Goal: Information Seeking & Learning: Learn about a topic

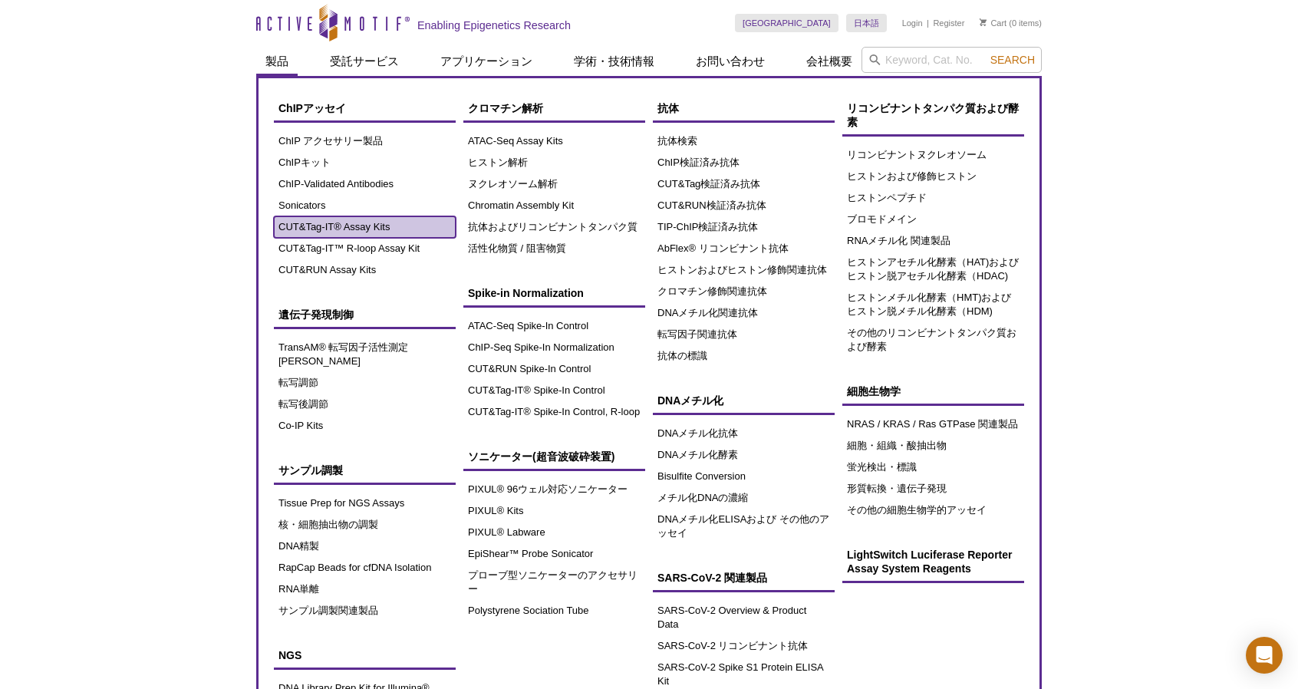
click at [298, 219] on link "CUT&Tag-IT® Assay Kits" at bounding box center [365, 226] width 182 height 21
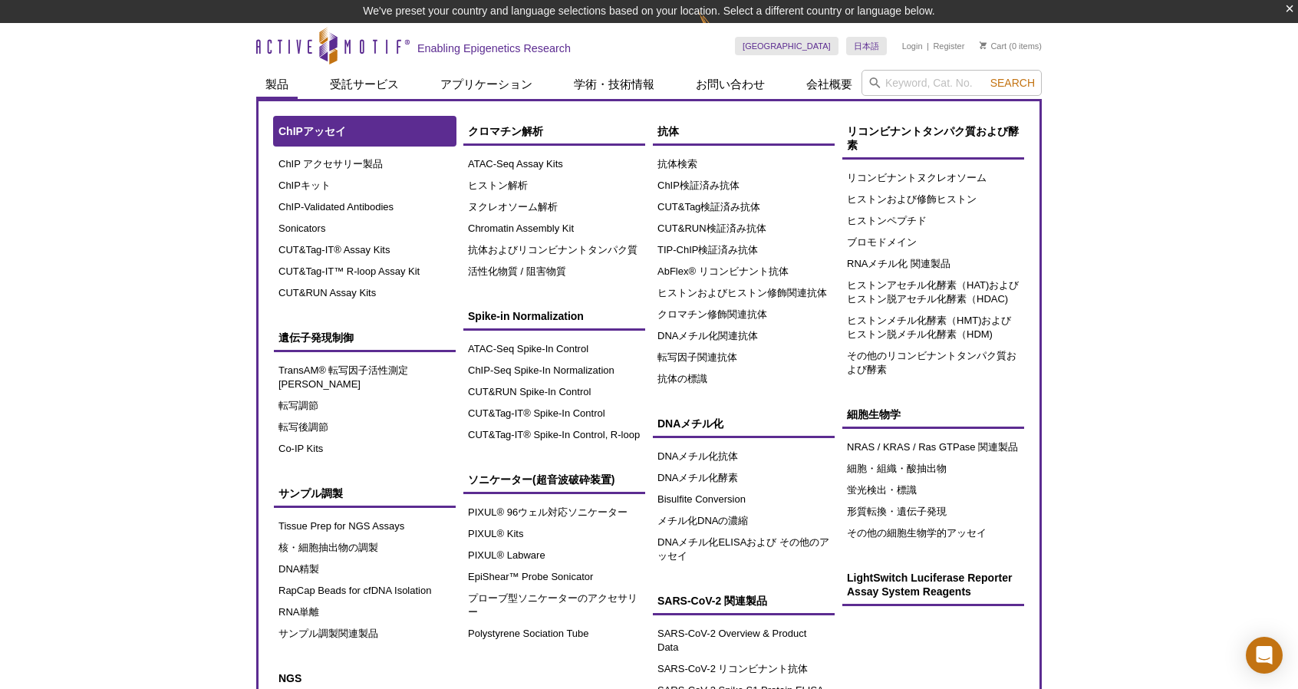
click at [281, 131] on span "ChIPアッセイ" at bounding box center [312, 131] width 68 height 12
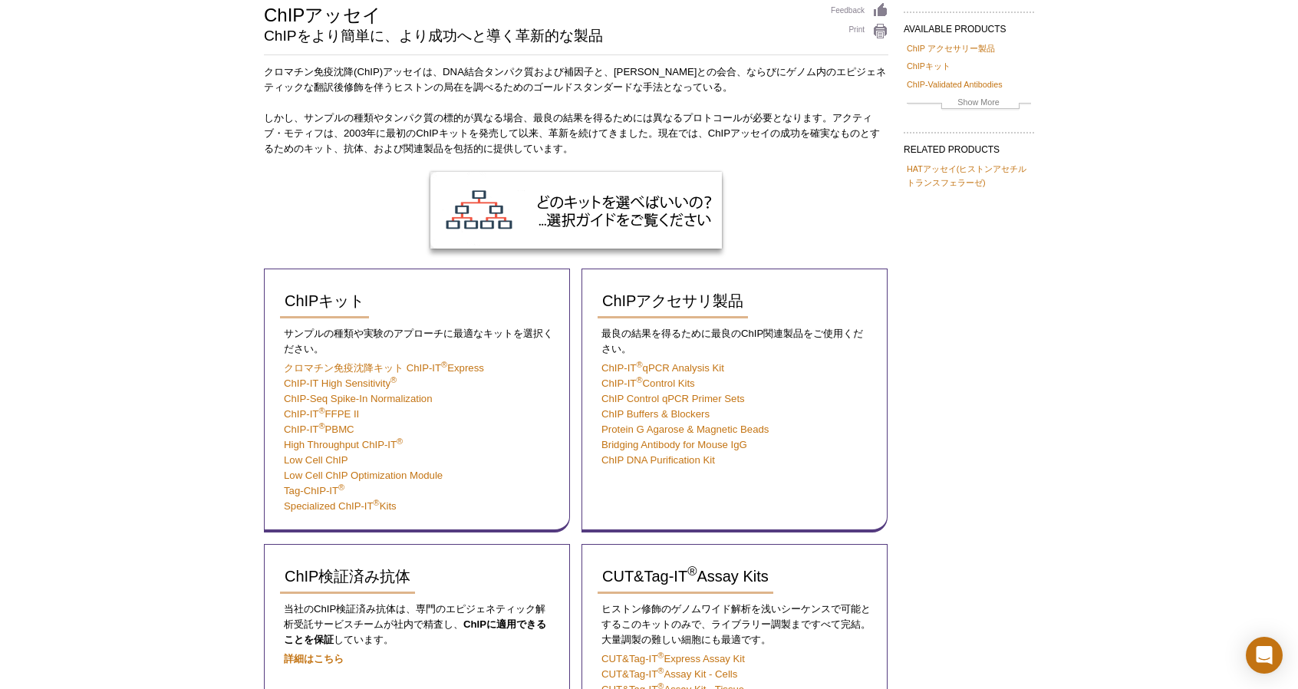
scroll to position [145, 0]
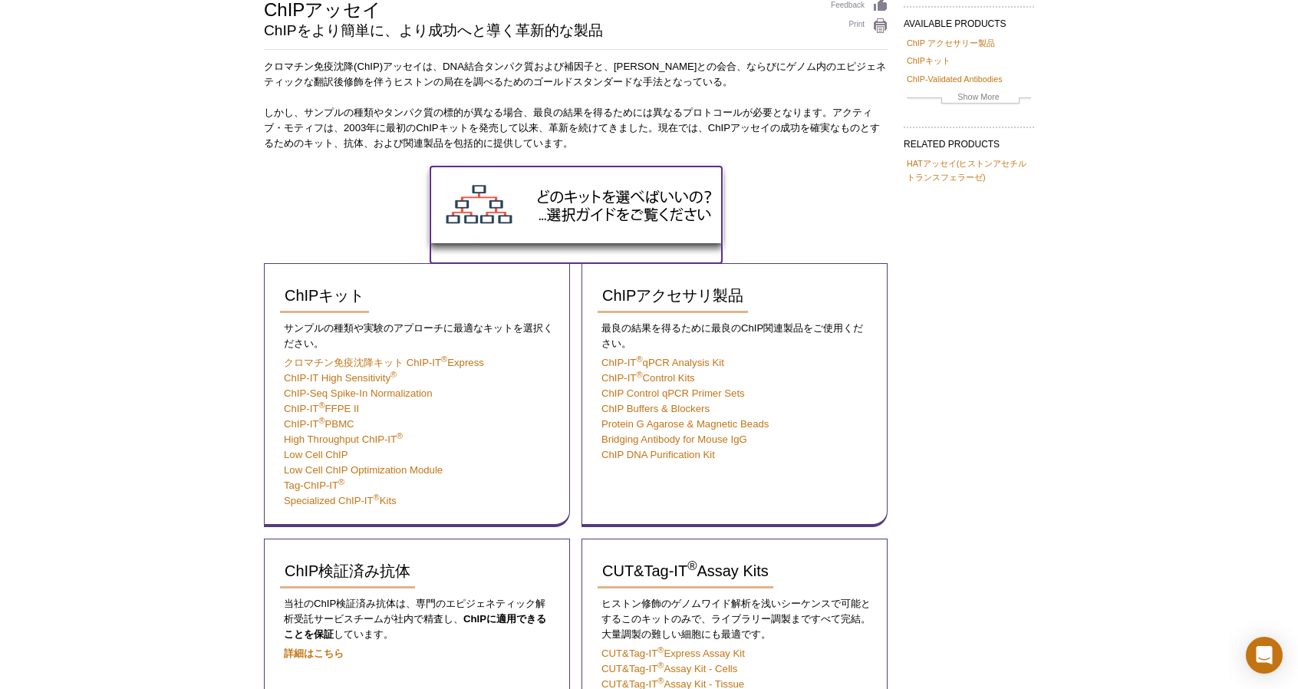
click at [565, 223] on img at bounding box center [576, 204] width 292 height 77
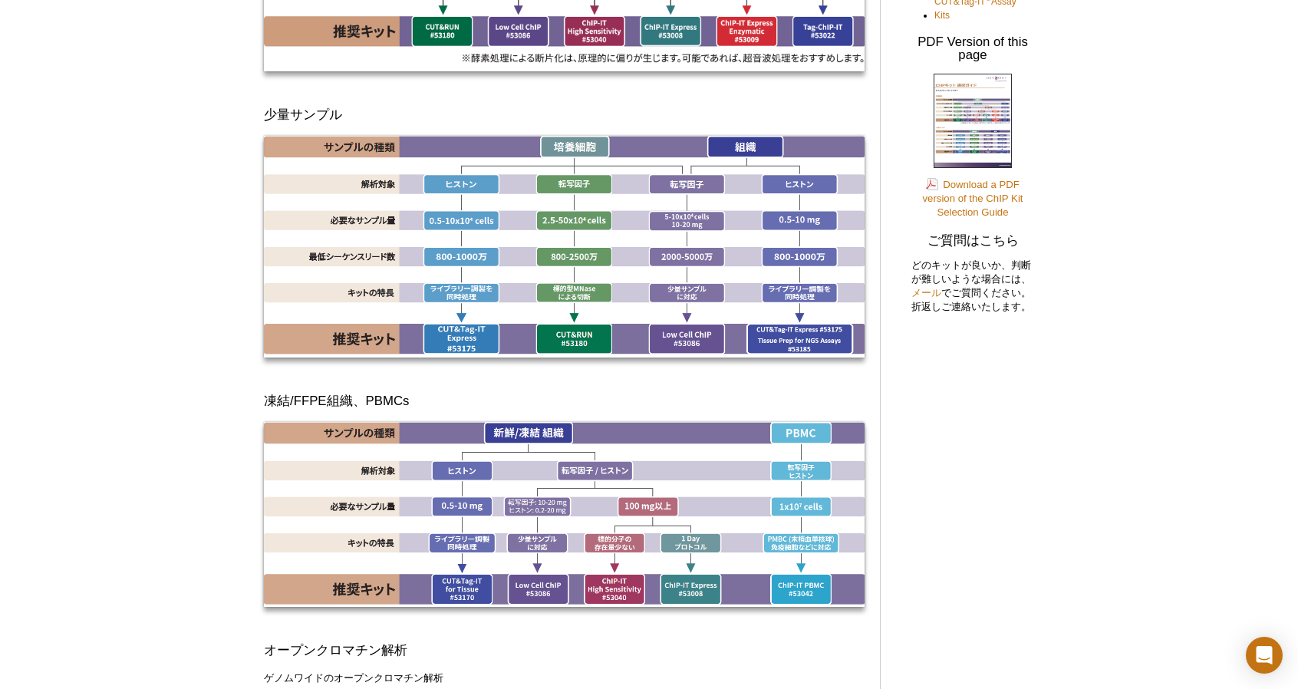
scroll to position [508, 0]
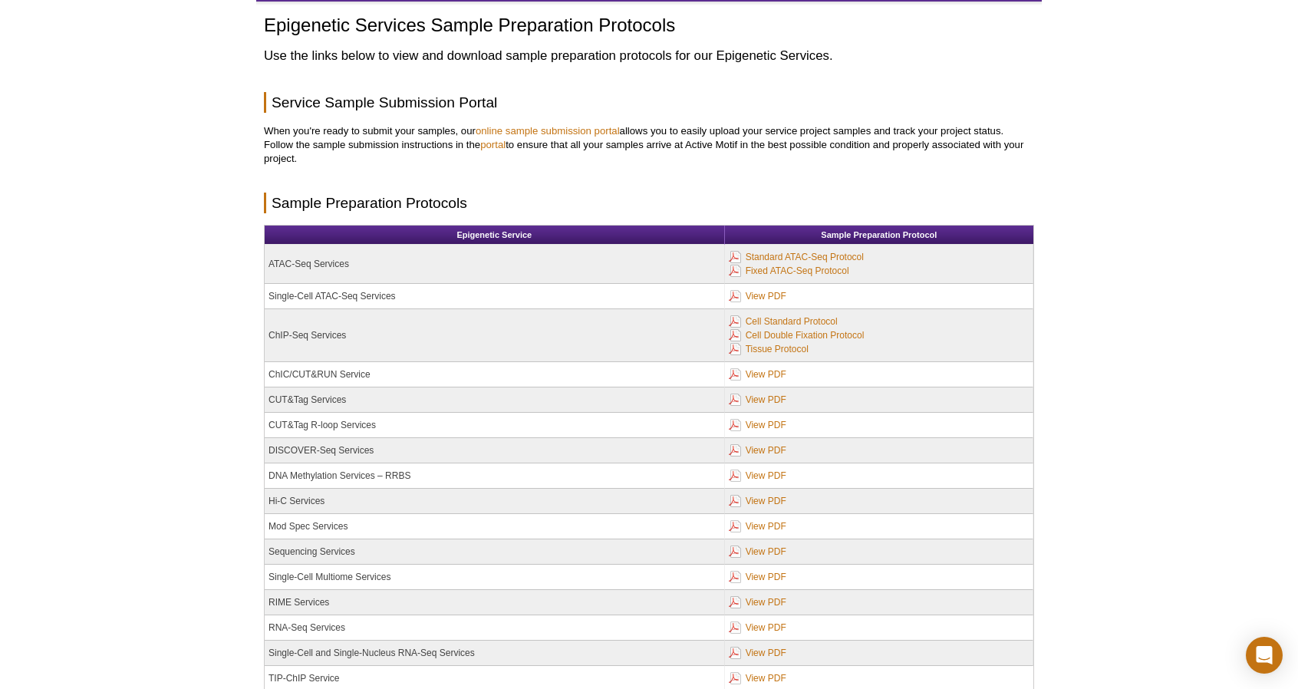
click at [1236, 217] on div "Active Motif Logo Enabling Epigenetics Research 0 Search Skip to content Active…" at bounding box center [649, 391] width 1298 height 937
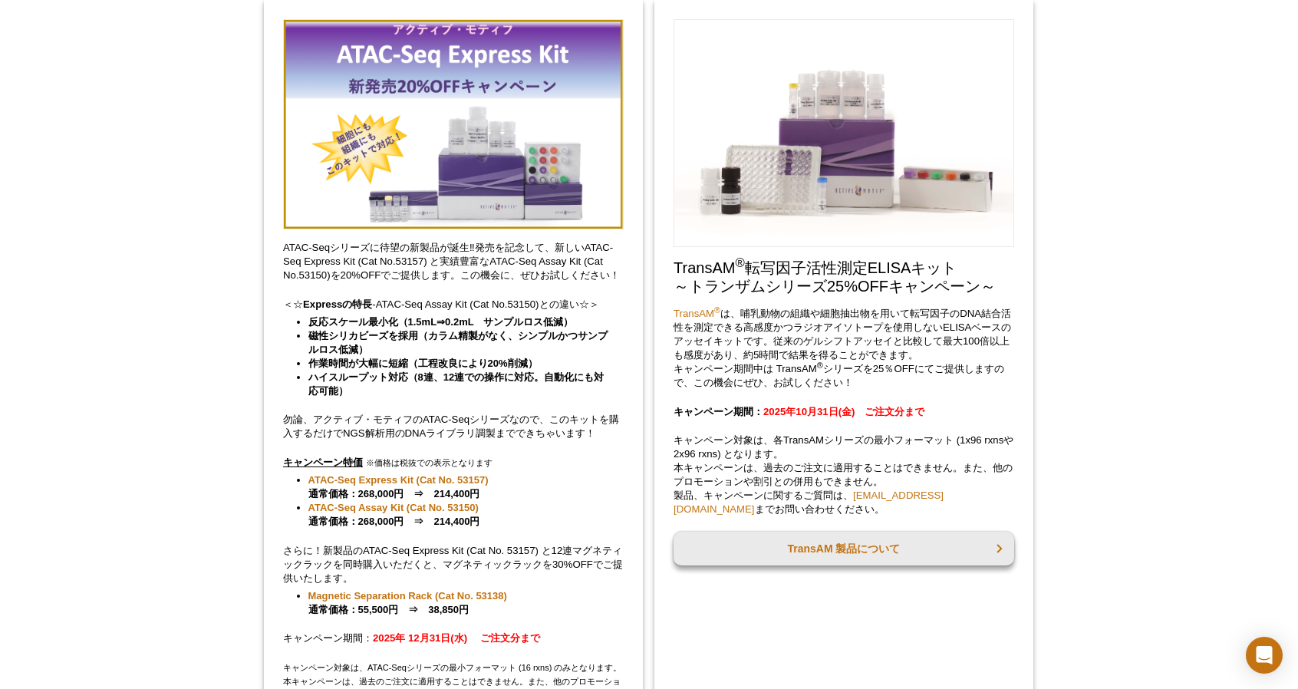
scroll to position [123, 0]
